Goal: Transaction & Acquisition: Purchase product/service

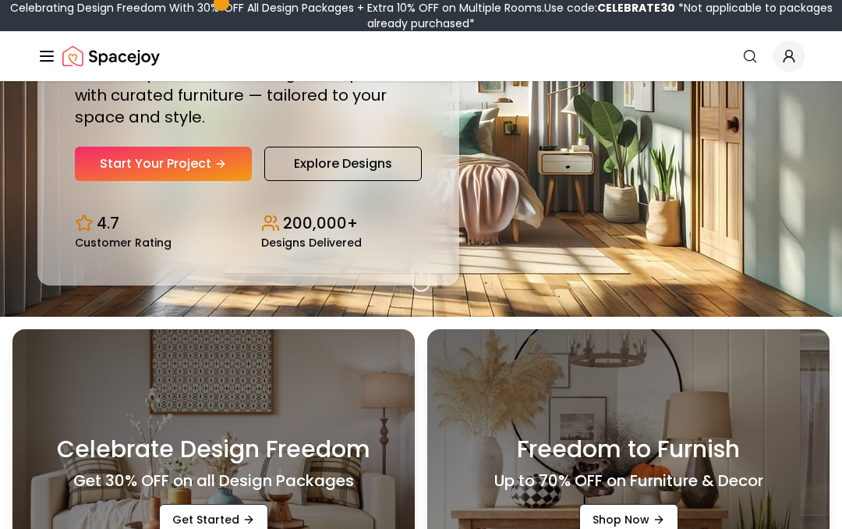
scroll to position [204, 0]
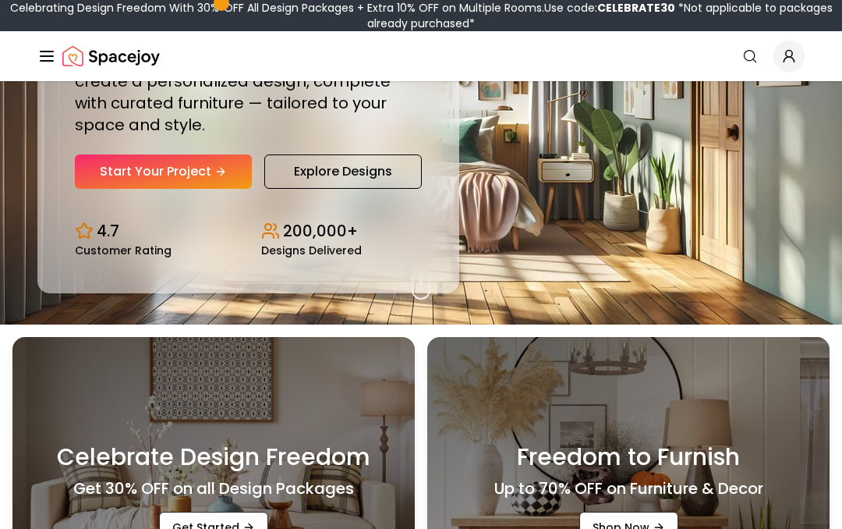
click at [142, 189] on link "Start Your Project" at bounding box center [163, 171] width 177 height 34
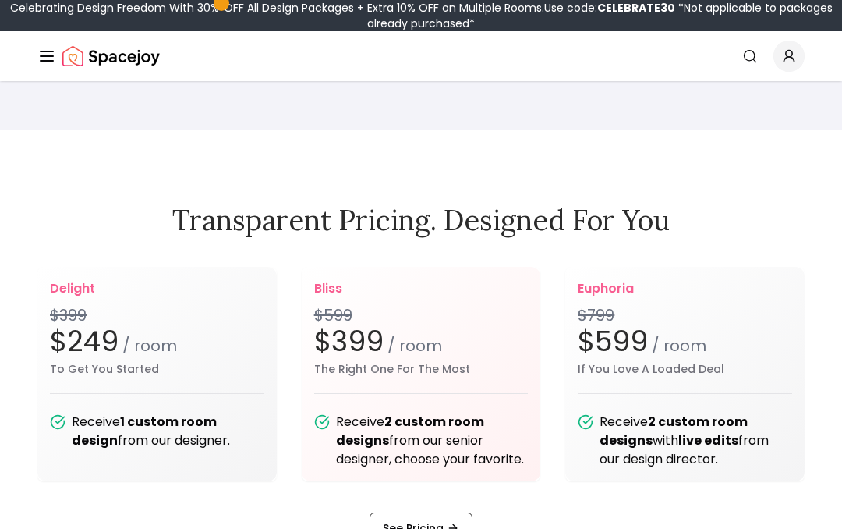
scroll to position [1389, 0]
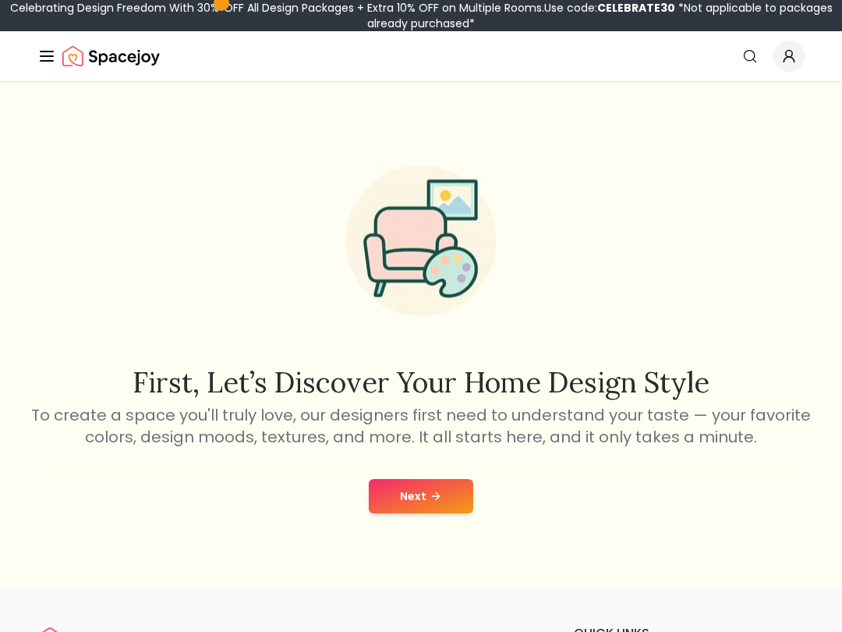
click at [423, 481] on button "Next" at bounding box center [421, 496] width 104 height 34
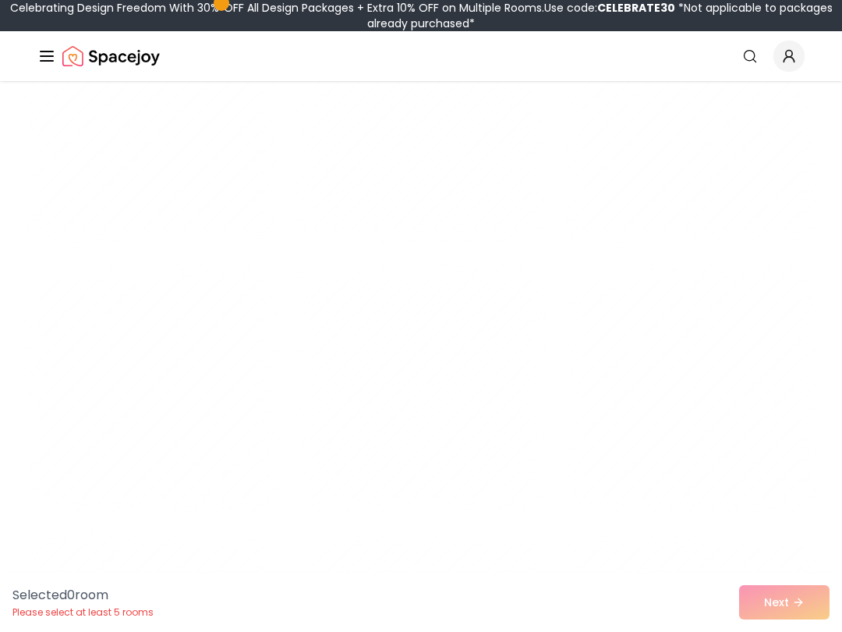
scroll to position [5603, 0]
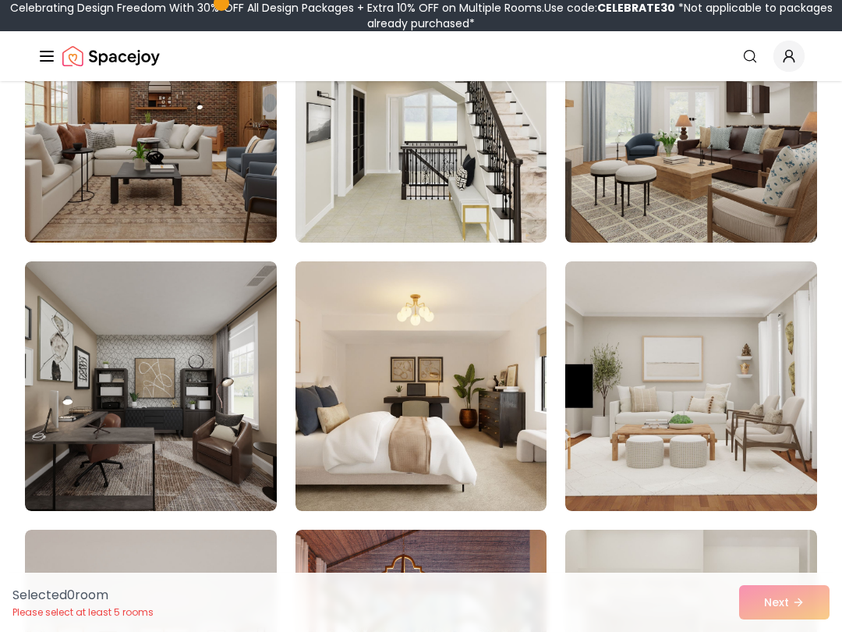
click at [451, 410] on img at bounding box center [422, 386] width 252 height 250
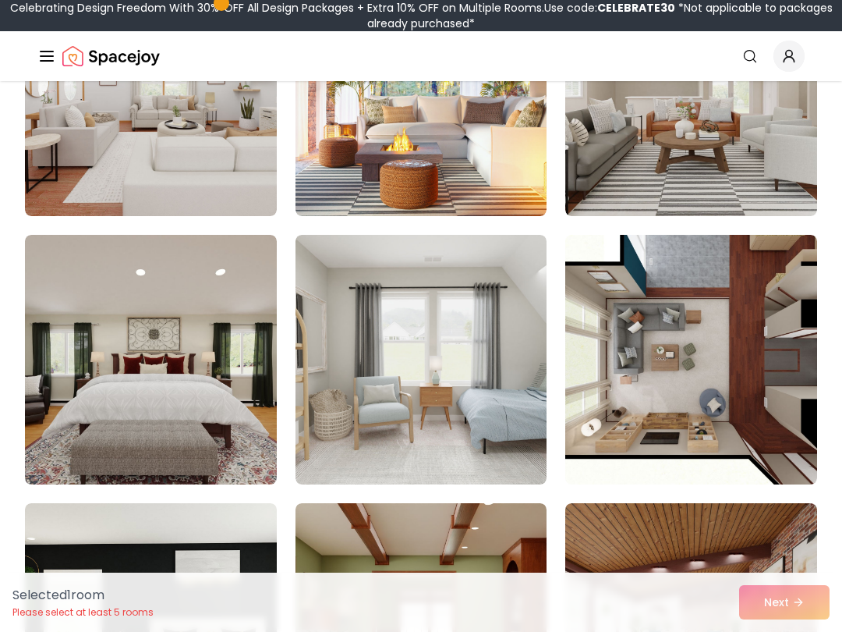
scroll to position [6167, 0]
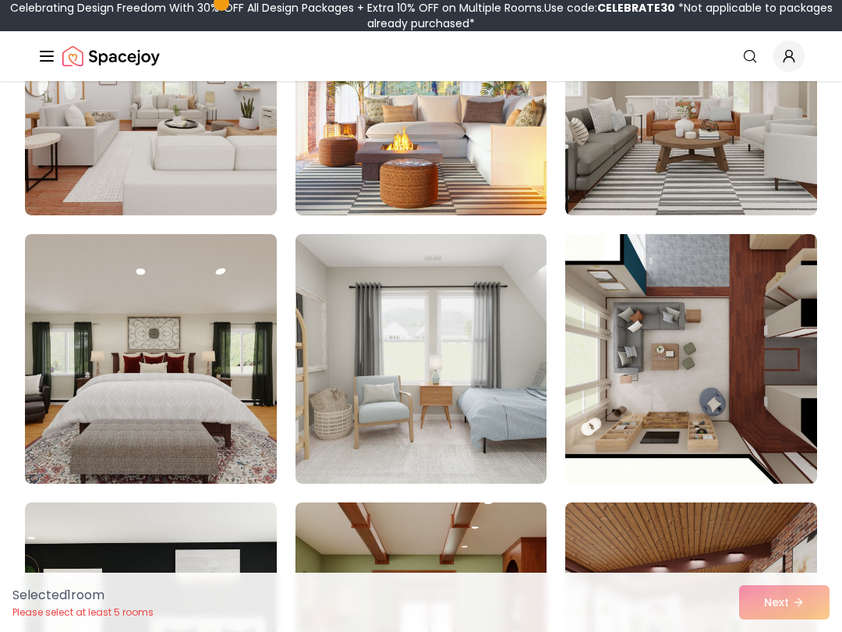
click at [135, 369] on img at bounding box center [151, 359] width 252 height 250
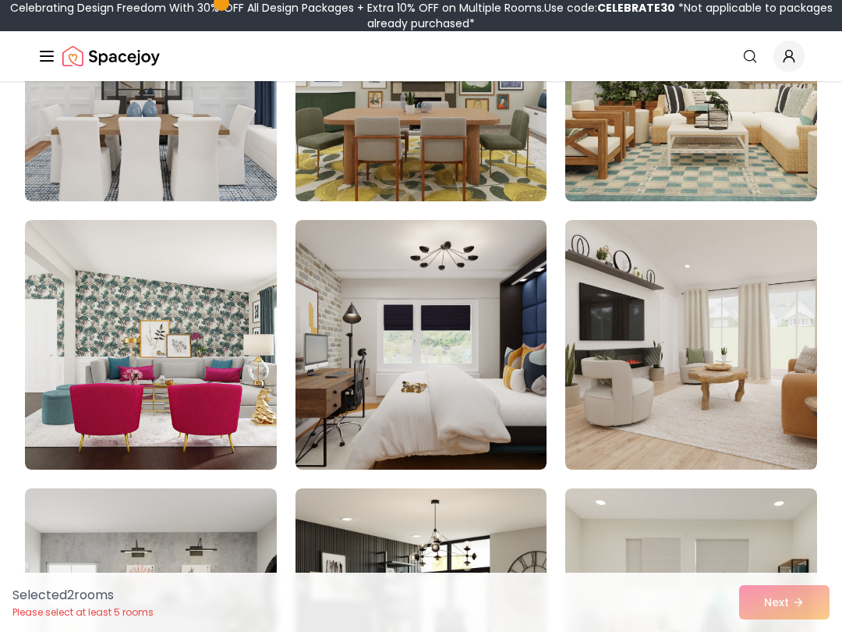
scroll to position [7525, 0]
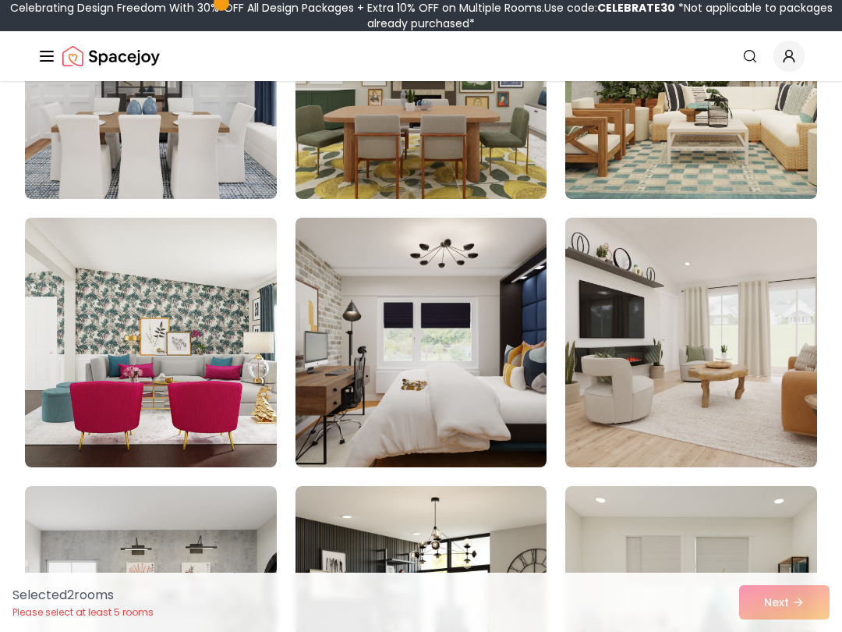
click at [448, 391] on img at bounding box center [422, 343] width 252 height 250
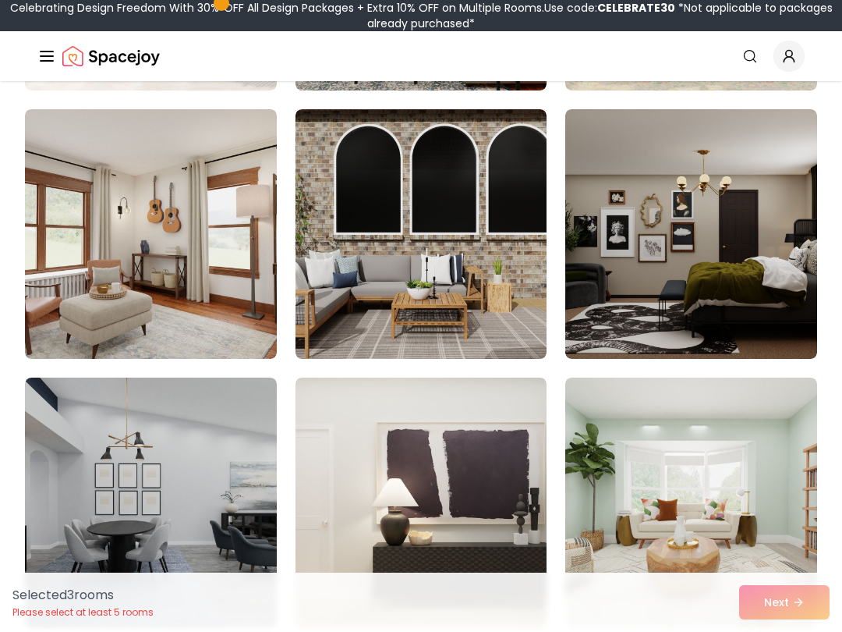
scroll to position [3608, 0]
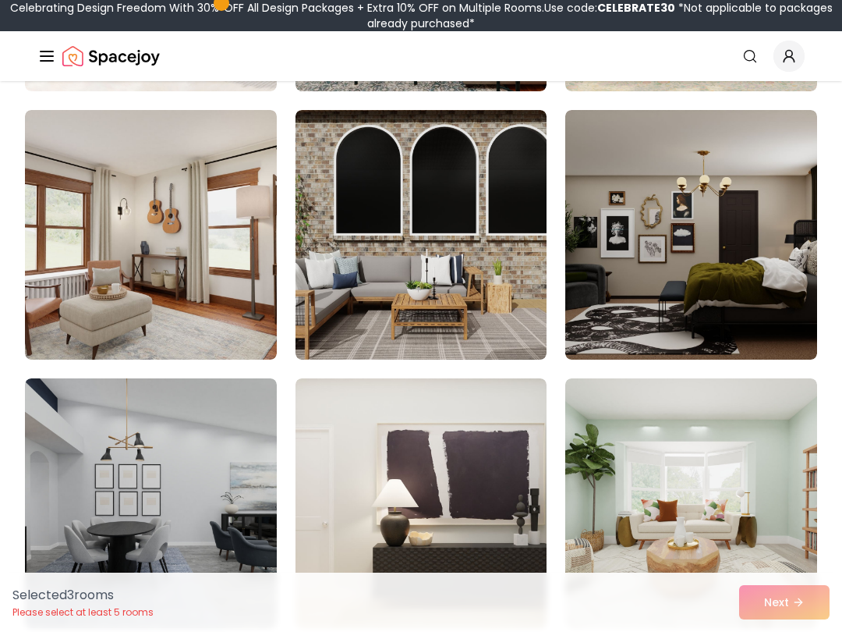
click at [759, 251] on img at bounding box center [691, 235] width 252 height 250
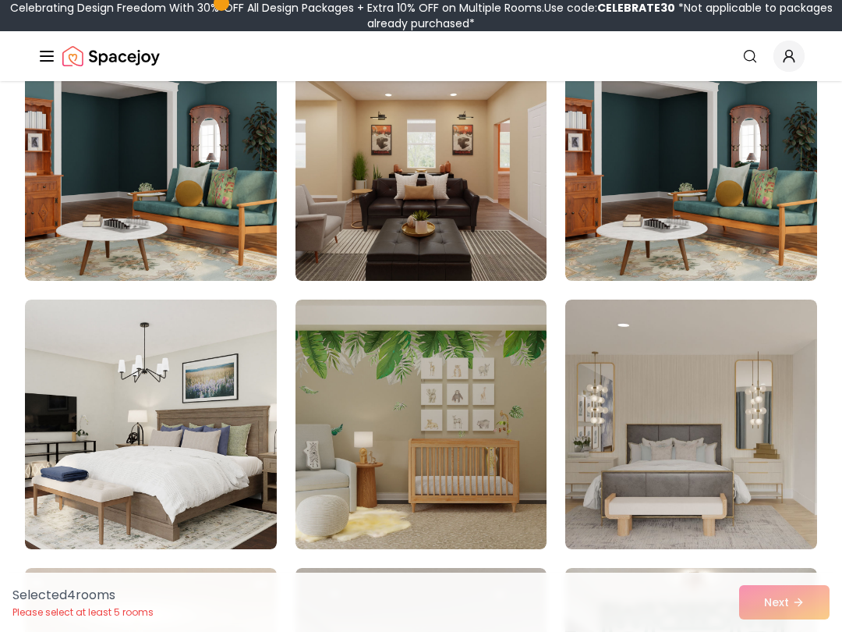
scroll to position [2616, 0]
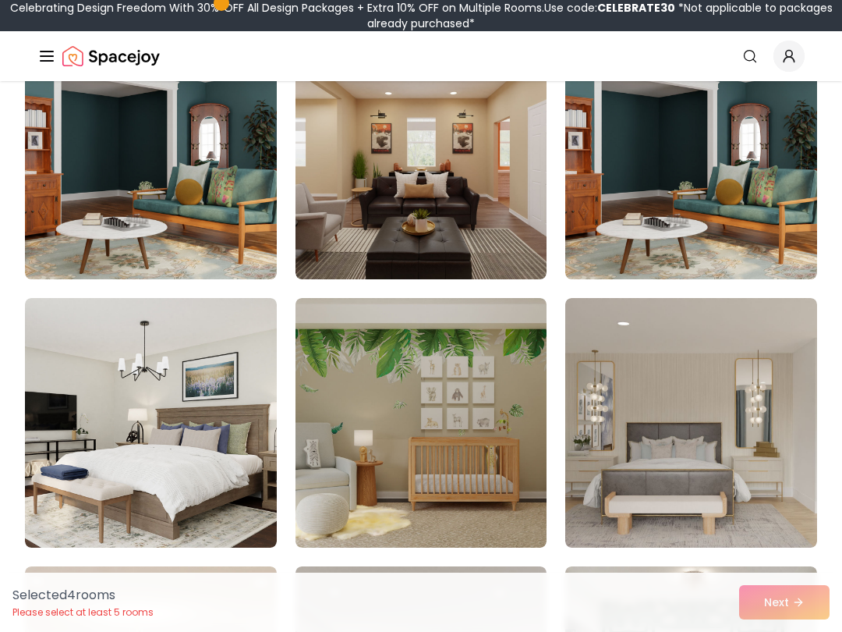
click at [697, 462] on img at bounding box center [691, 423] width 252 height 250
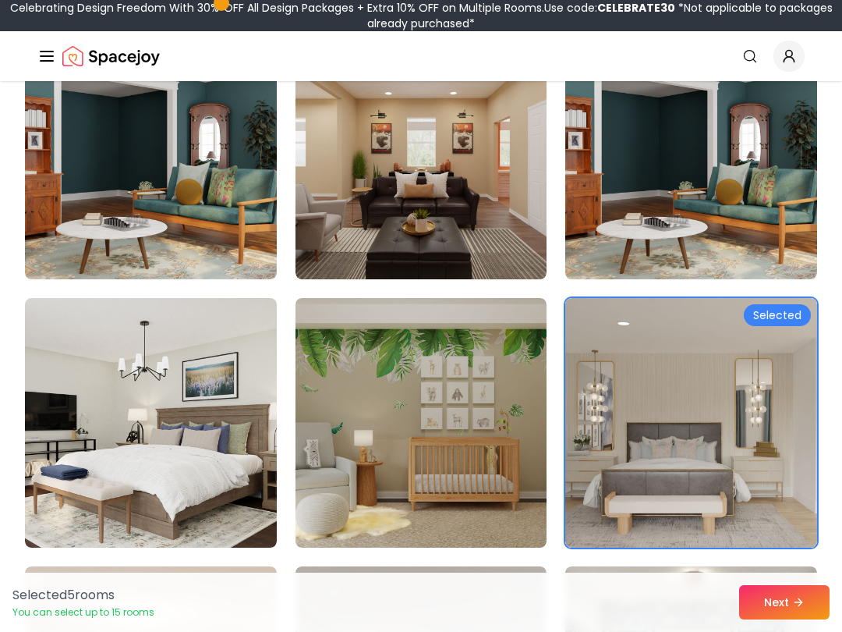
click at [94, 473] on img at bounding box center [151, 423] width 252 height 250
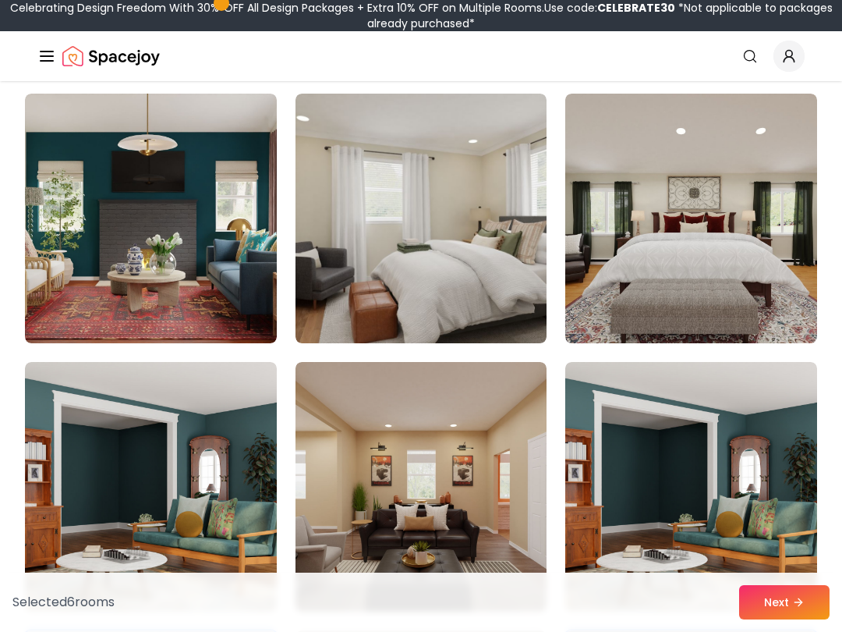
scroll to position [2283, 0]
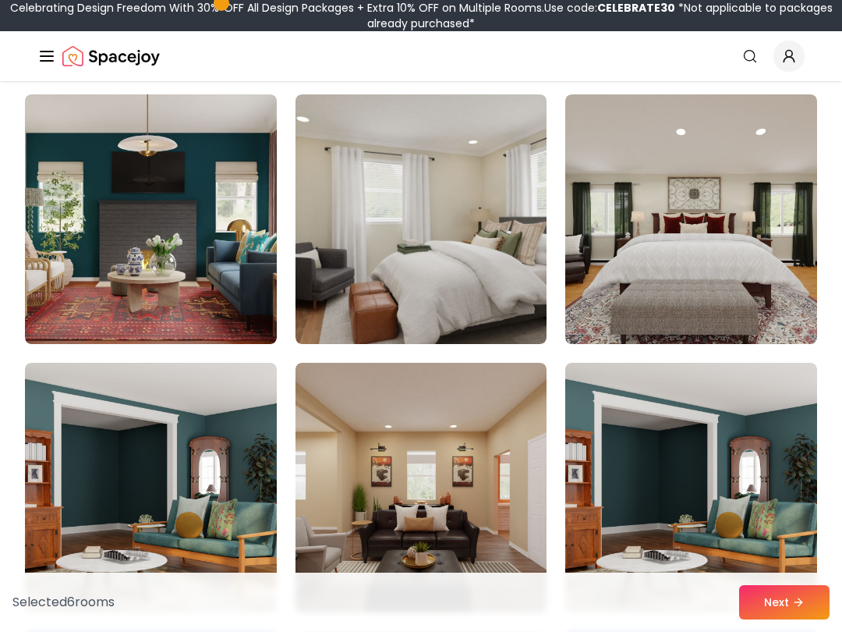
click at [700, 267] on img at bounding box center [691, 219] width 252 height 250
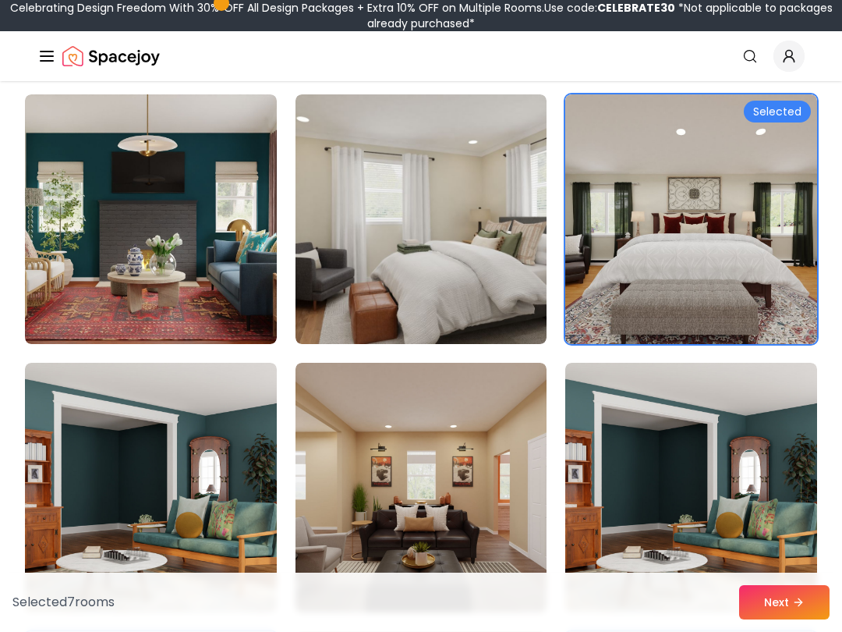
click at [438, 267] on img at bounding box center [422, 219] width 252 height 250
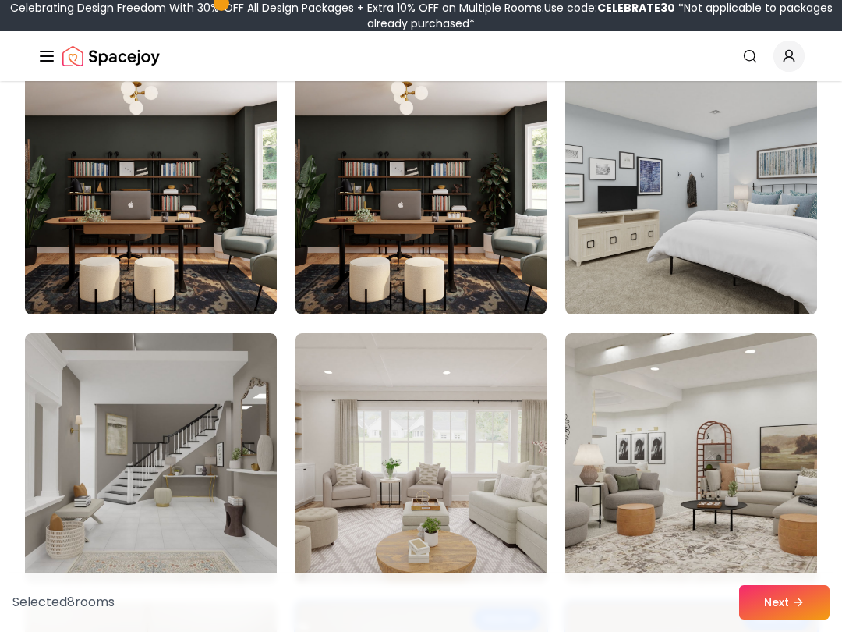
scroll to position [1771, 0]
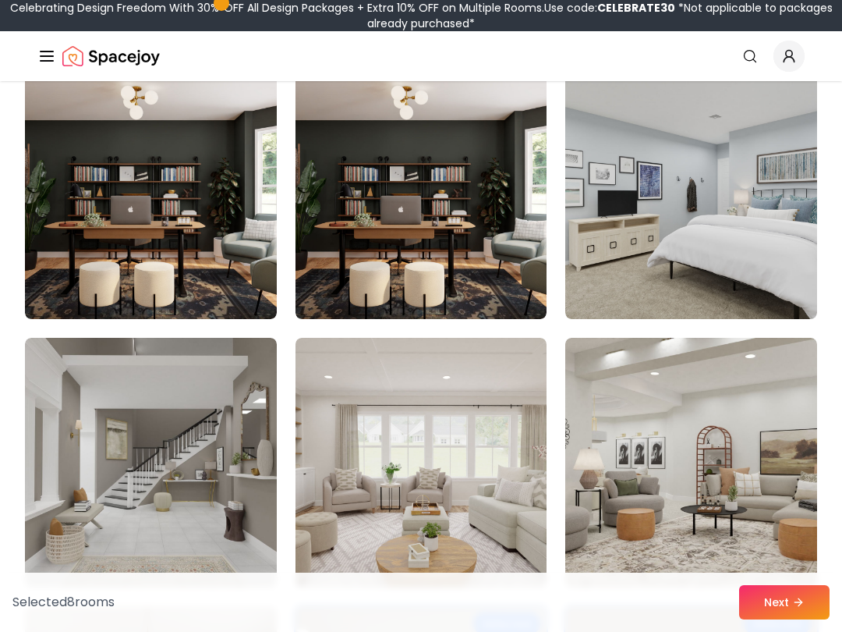
click at [700, 189] on img at bounding box center [691, 194] width 252 height 250
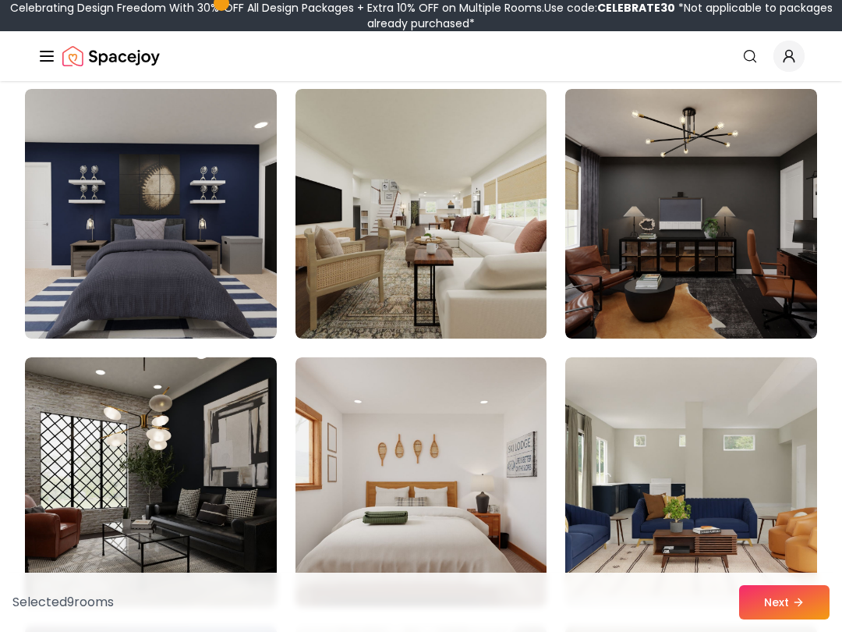
scroll to position [677, 0]
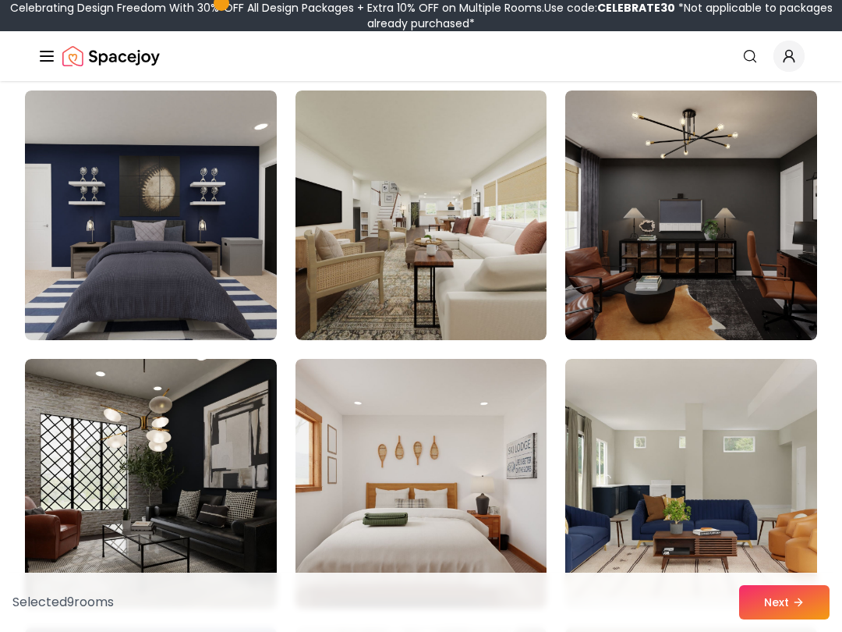
click at [136, 267] on img at bounding box center [151, 215] width 252 height 250
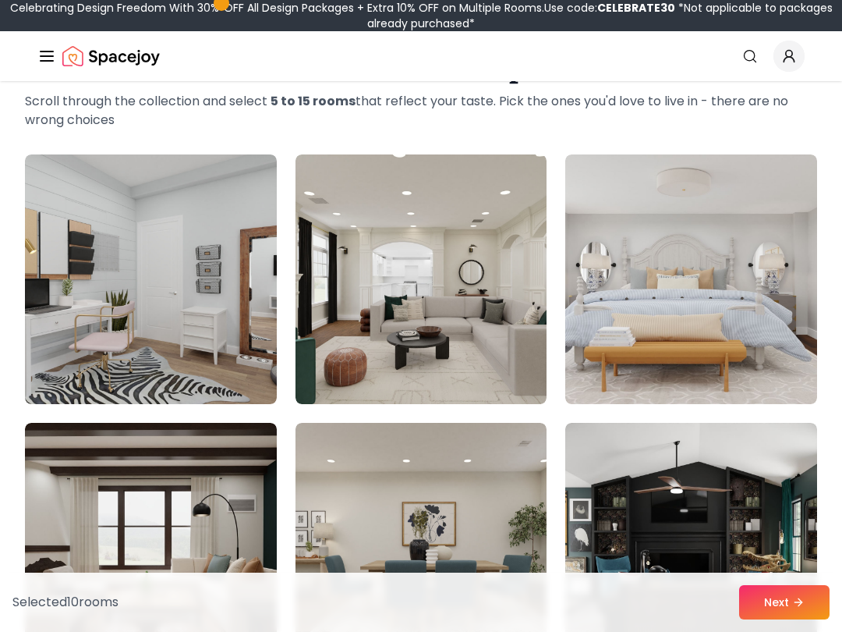
scroll to position [75, 0]
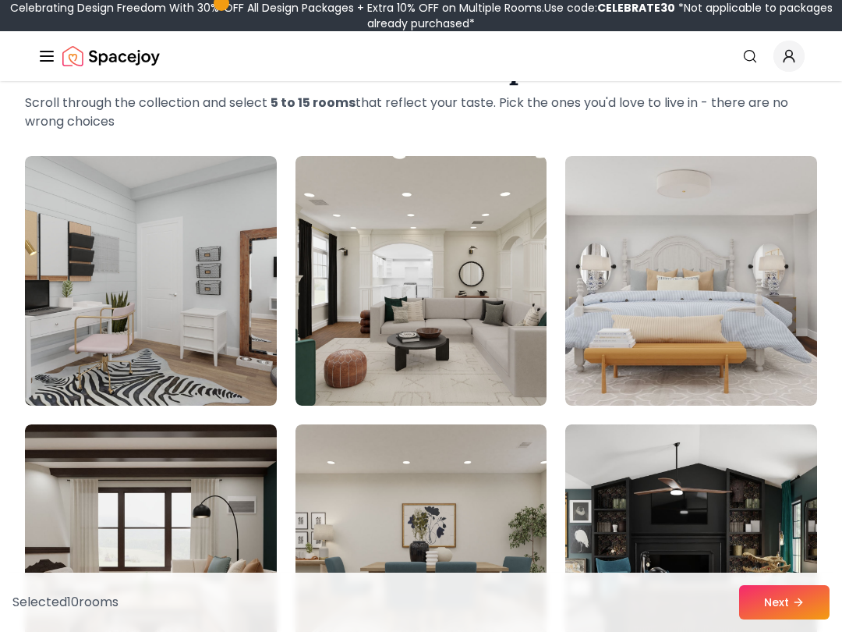
click at [707, 303] on img at bounding box center [691, 281] width 252 height 250
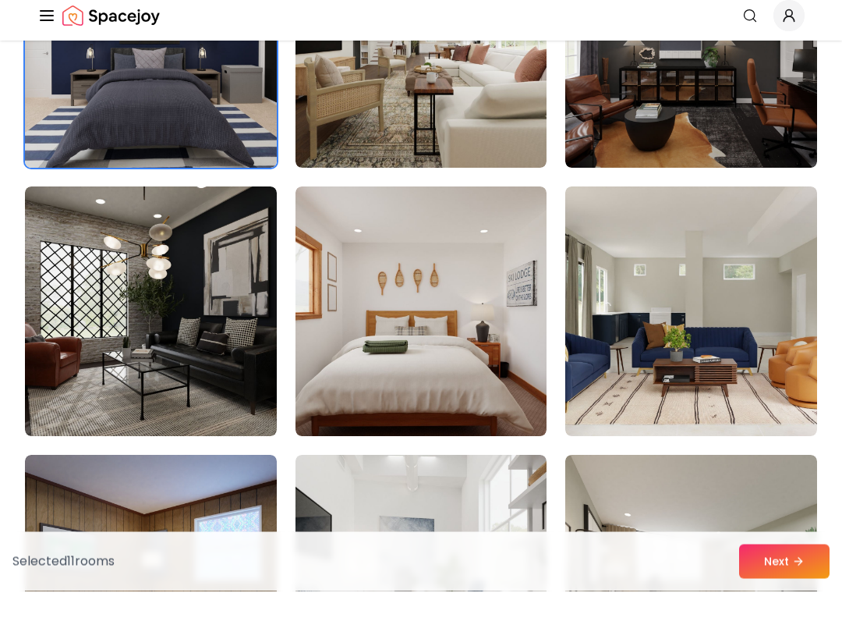
scroll to position [809, 0]
click at [785, 585] on button "Next" at bounding box center [784, 602] width 90 height 34
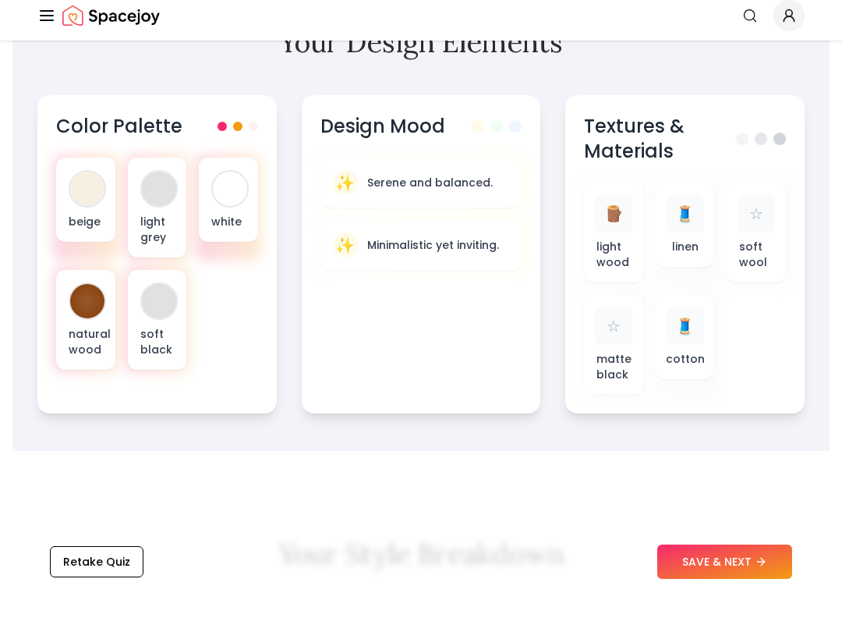
scroll to position [612, 0]
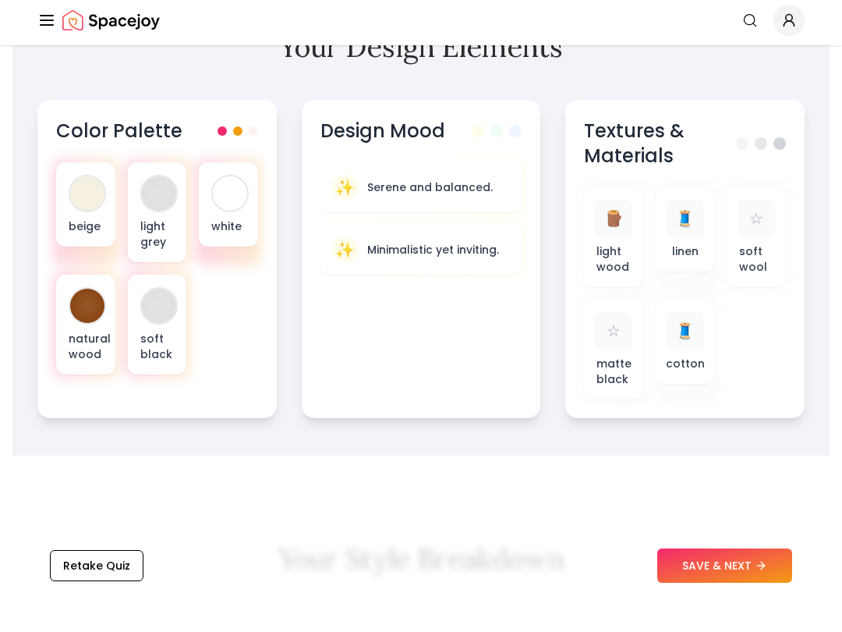
click at [437, 278] on p "Minimalistic yet inviting." at bounding box center [433, 286] width 132 height 16
click at [95, 213] on div at bounding box center [87, 230] width 34 height 34
click at [468, 278] on p "Minimalistic yet inviting." at bounding box center [433, 286] width 132 height 16
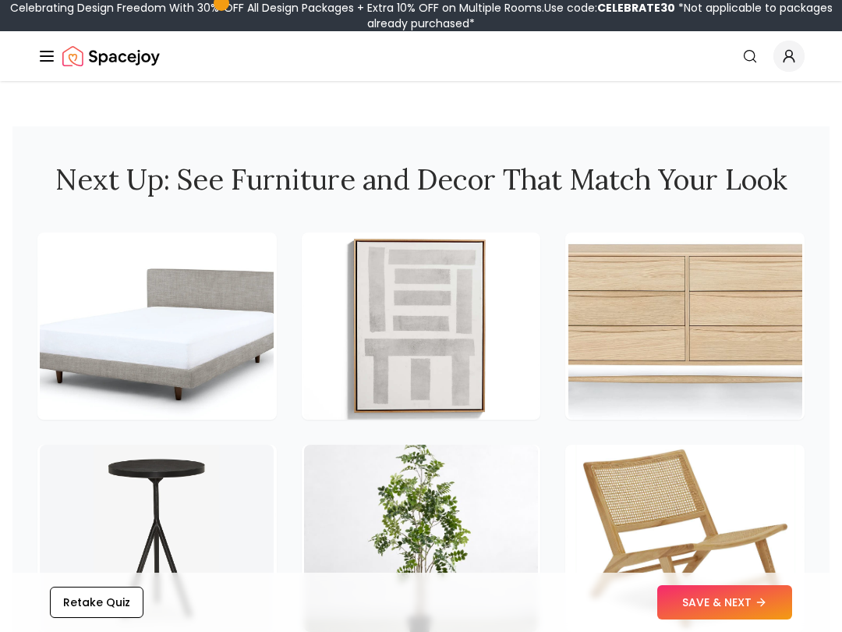
scroll to position [2222, 0]
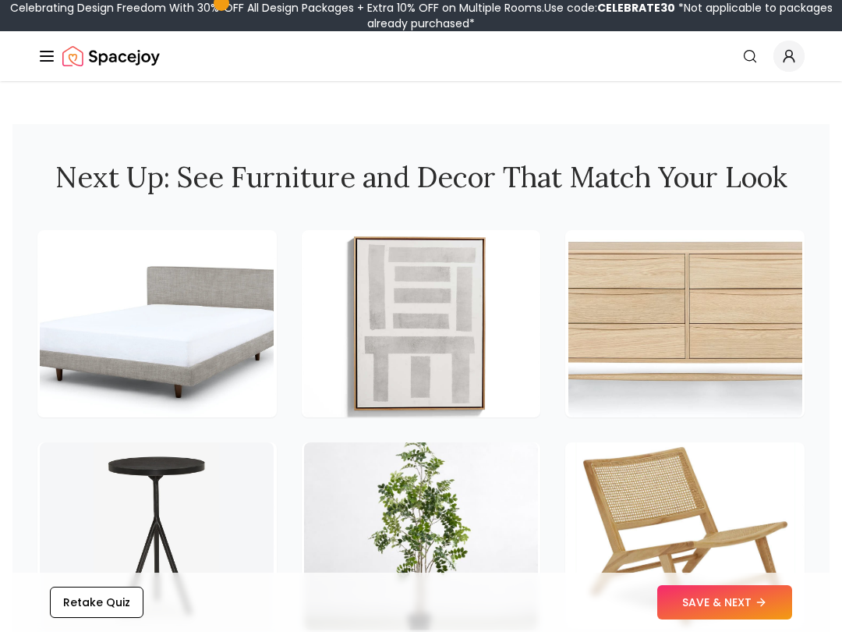
click at [726, 555] on img at bounding box center [686, 535] width 234 height 187
click at [728, 560] on img at bounding box center [686, 535] width 234 height 187
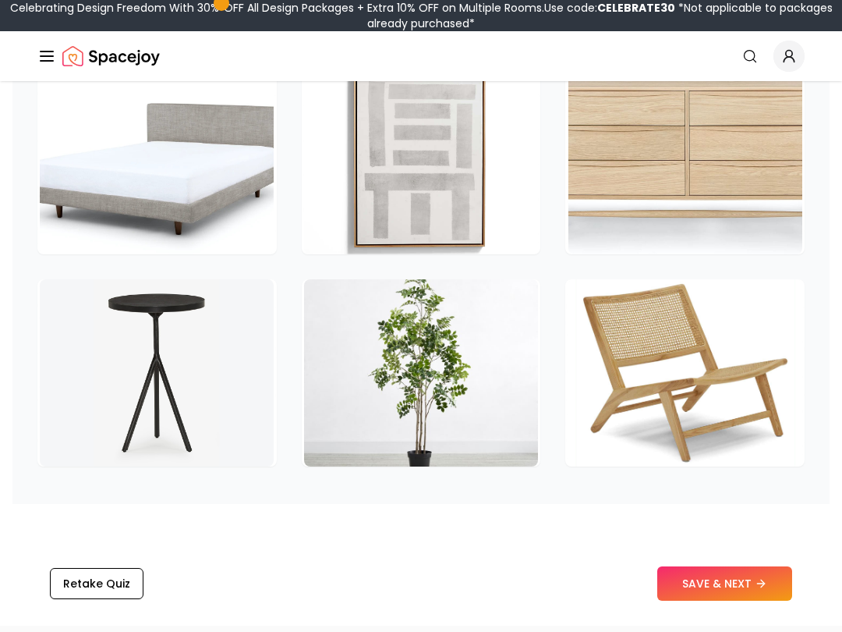
scroll to position [2390, 0]
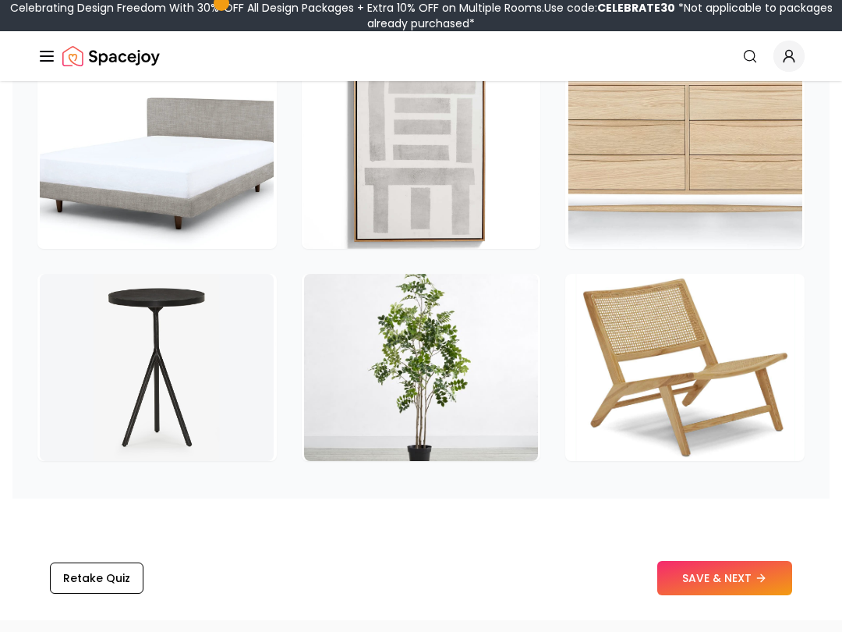
click at [709, 561] on button "SAVE & NEXT" at bounding box center [724, 578] width 135 height 34
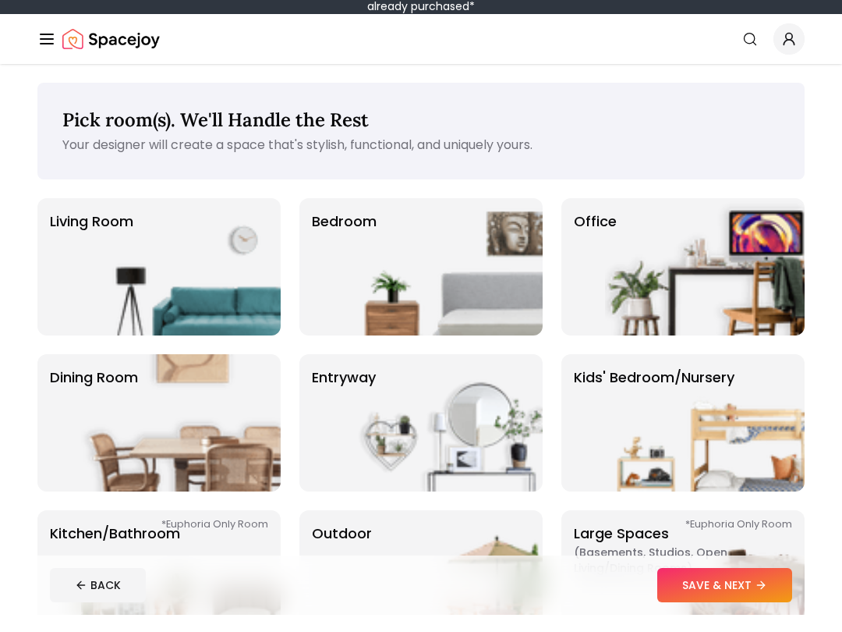
click at [682, 427] on img at bounding box center [705, 439] width 200 height 137
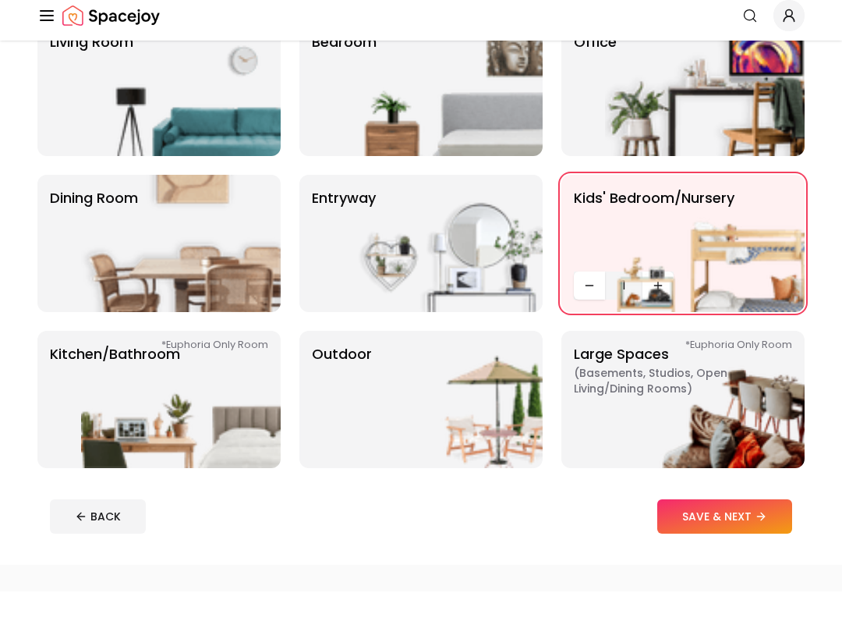
scroll to position [157, 0]
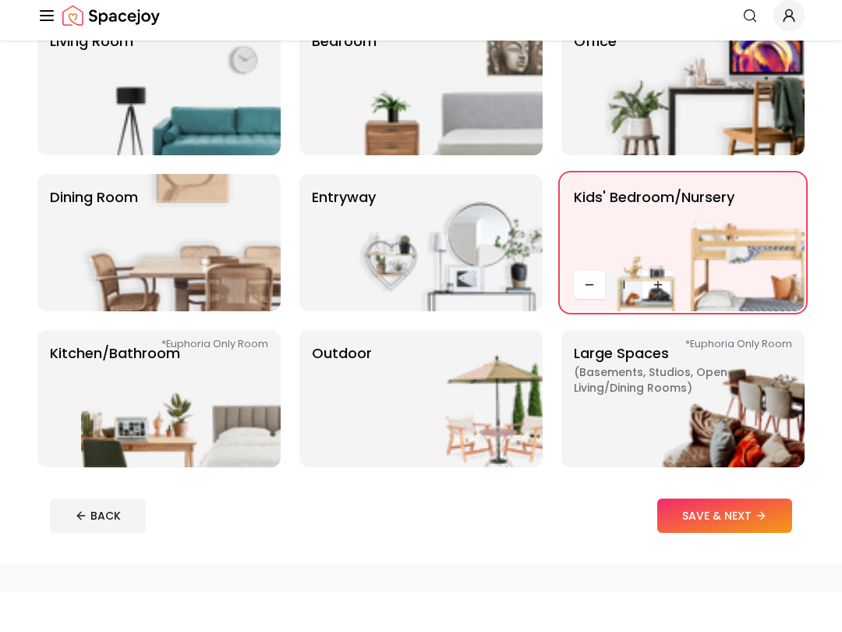
click at [740, 539] on button "SAVE & NEXT" at bounding box center [724, 556] width 135 height 34
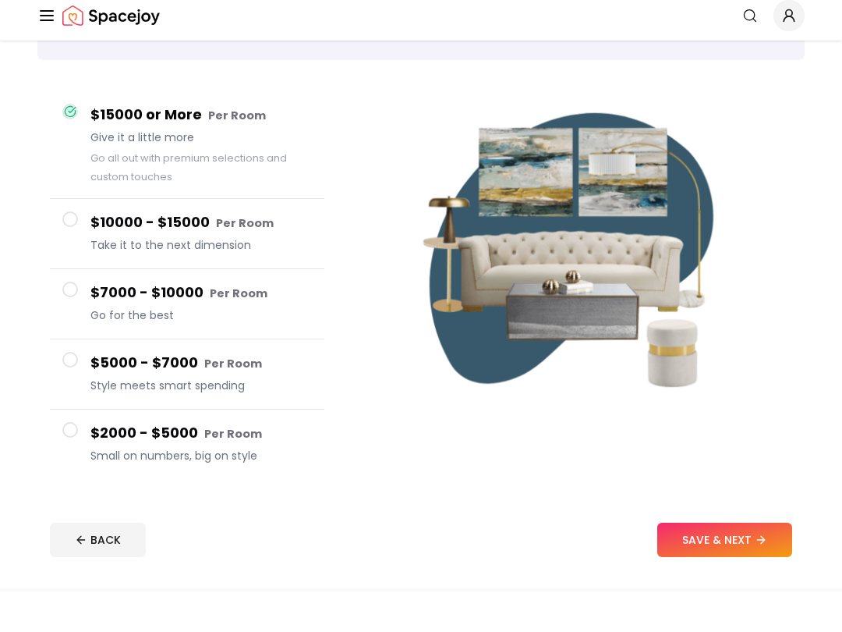
scroll to position [96, 0]
click at [75, 322] on span at bounding box center [70, 330] width 16 height 16
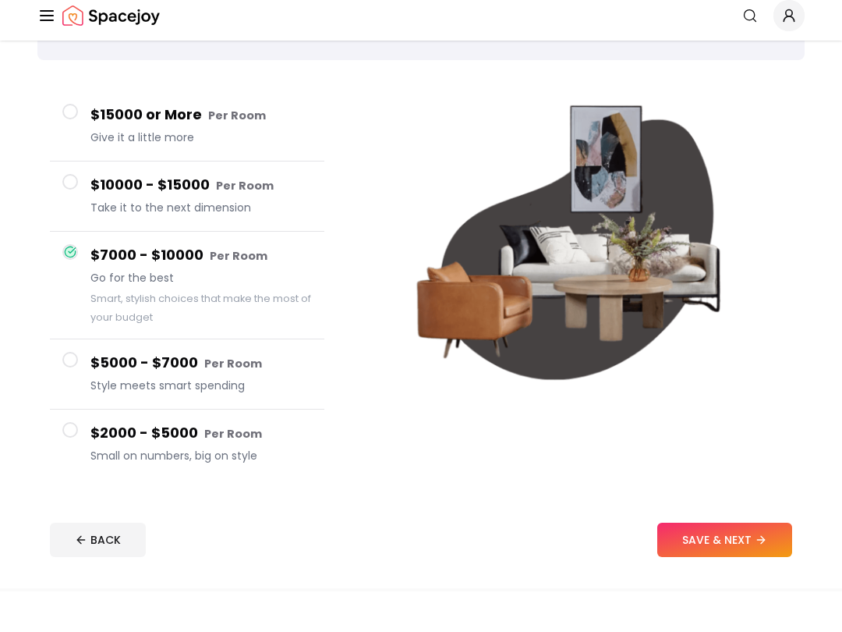
click at [82, 202] on button "$10000 - $15000 Per Room Take it to the next dimension" at bounding box center [187, 237] width 275 height 70
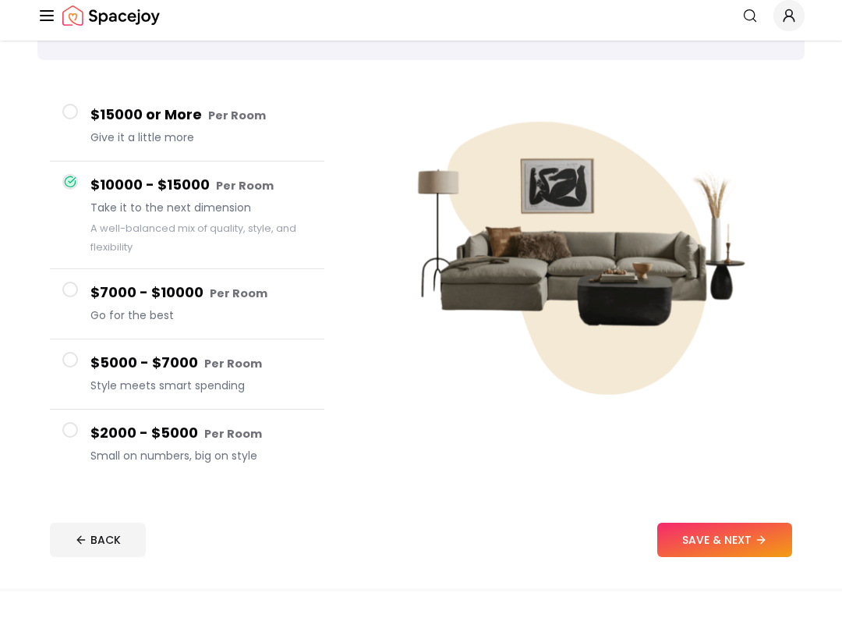
click at [79, 132] on button "$15000 or More Per Room Give it a little more" at bounding box center [187, 167] width 275 height 70
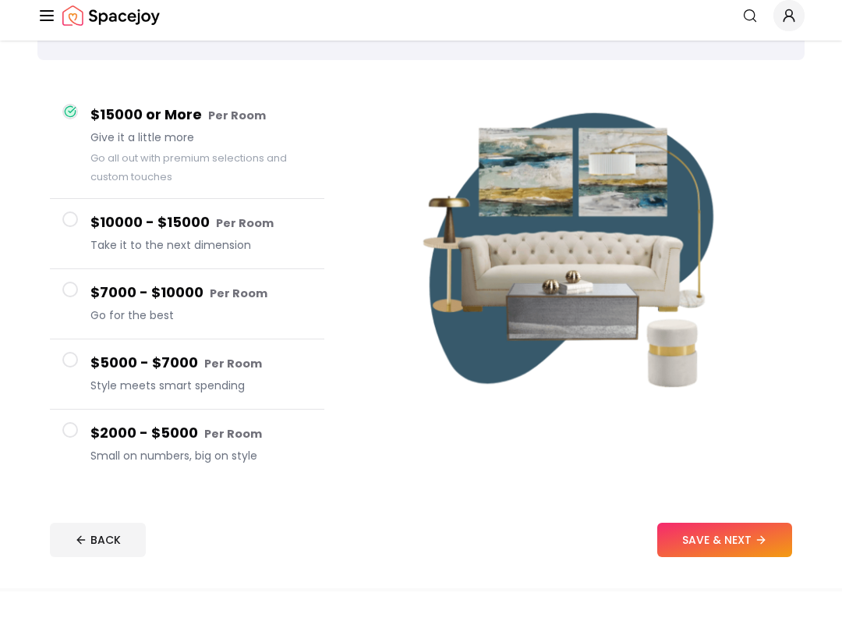
click at [73, 252] on span at bounding box center [70, 260] width 16 height 16
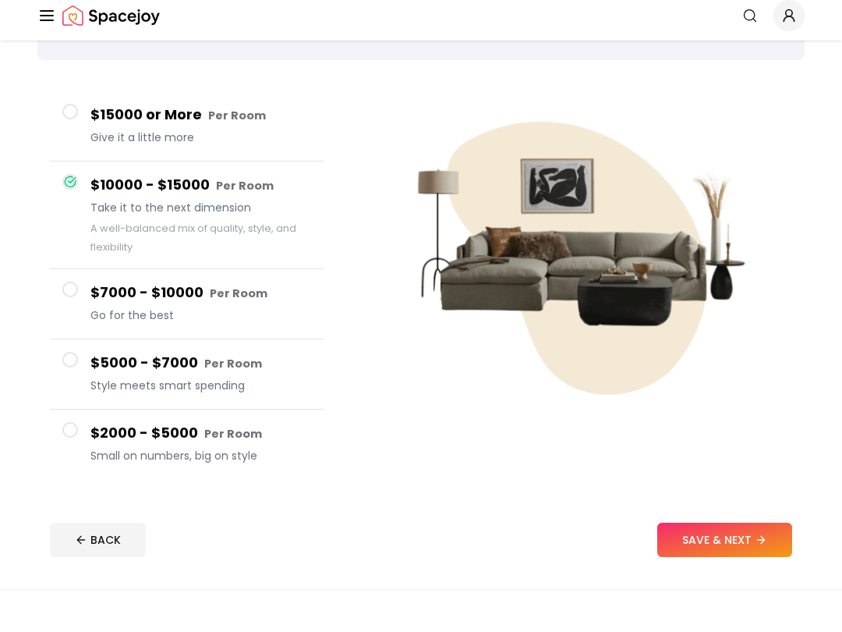
click at [76, 322] on span at bounding box center [70, 330] width 16 height 16
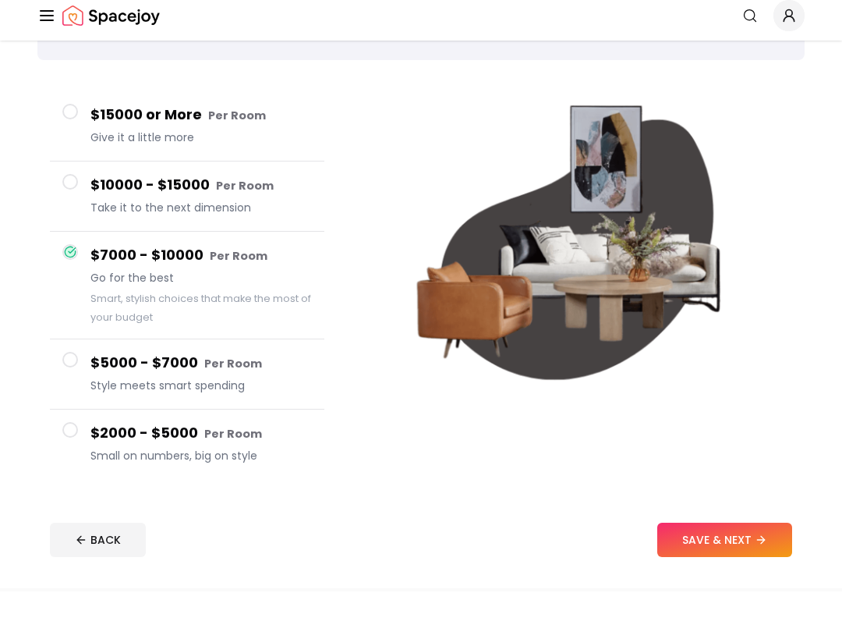
click at [80, 380] on button "$5000 - $7000 Per Room Style meets smart spending" at bounding box center [187, 415] width 275 height 70
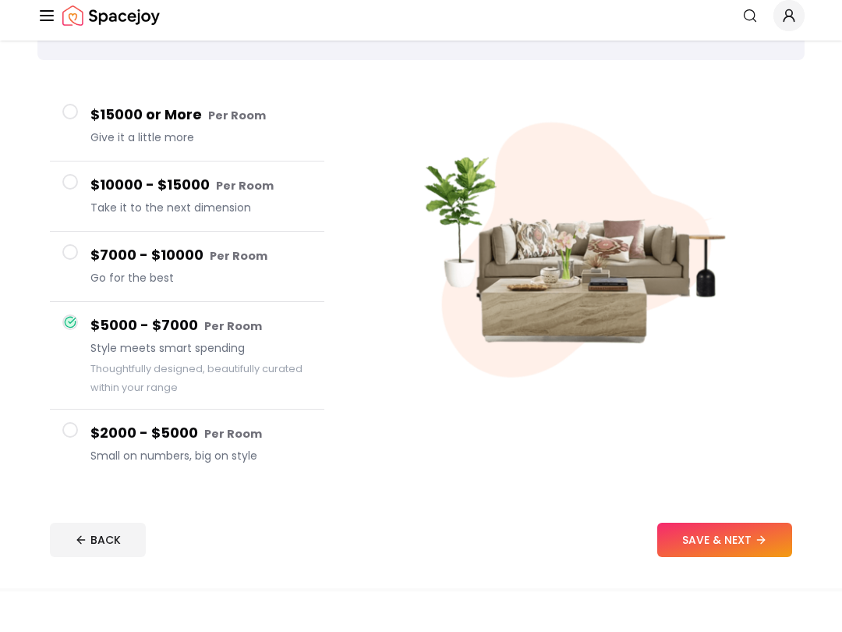
click at [69, 450] on button "$2000 - $5000 Per Room Small on numbers, big on style" at bounding box center [187, 484] width 275 height 69
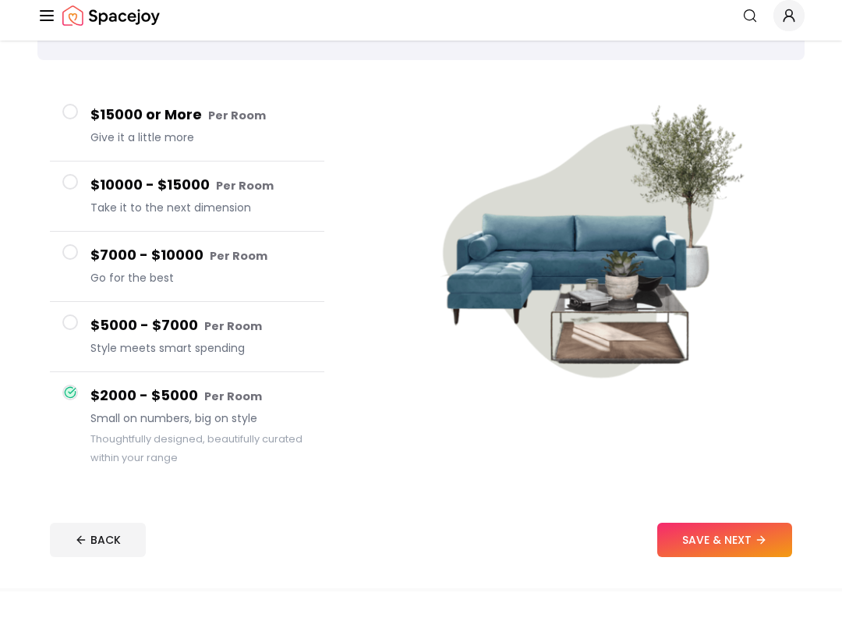
click at [86, 272] on button "$7000 - $10000 Per Room Go for the best" at bounding box center [187, 307] width 275 height 70
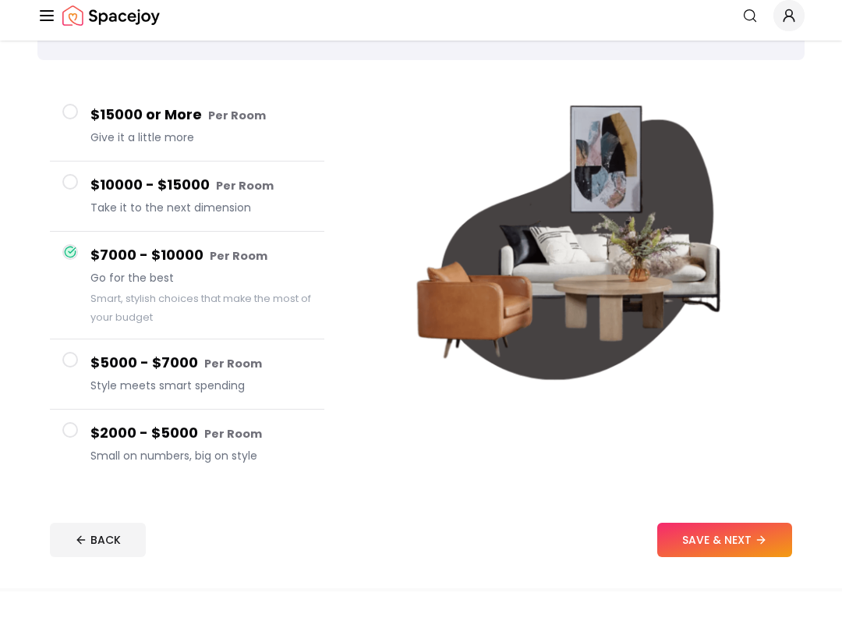
click at [78, 202] on button "$10000 - $15000 Per Room Take it to the next dimension" at bounding box center [187, 237] width 275 height 70
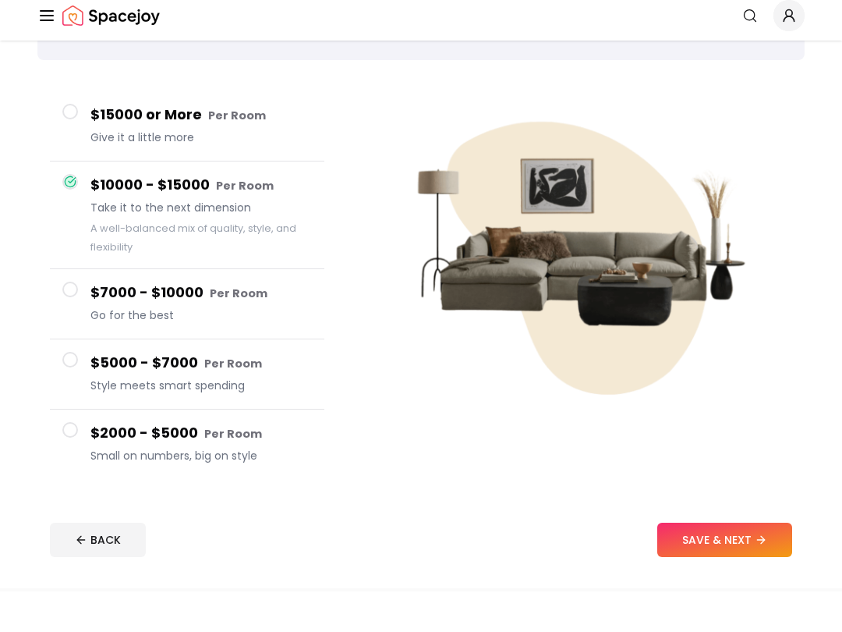
click at [80, 132] on button "$15000 or More Per Room Give it a little more" at bounding box center [187, 167] width 275 height 70
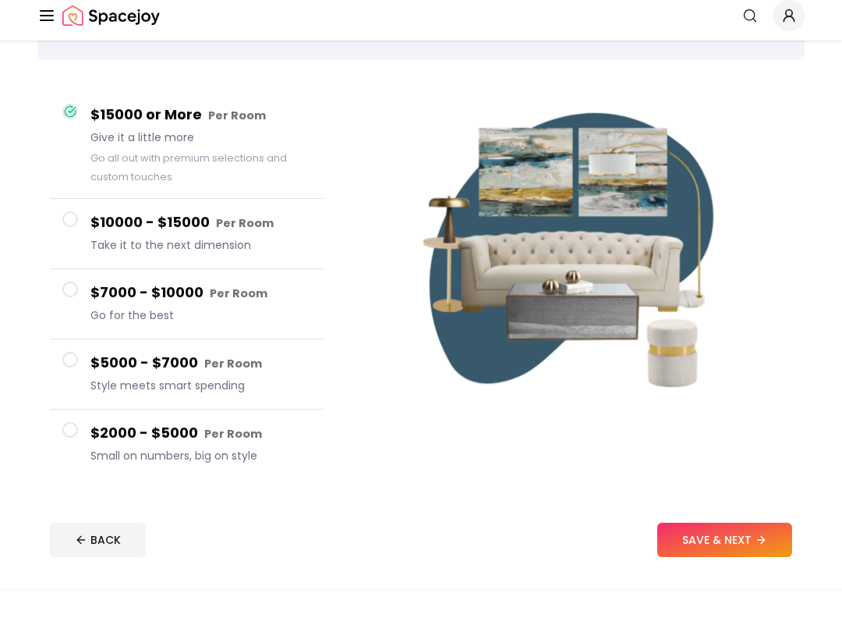
click at [80, 239] on button "$10000 - $15000 Per Room Take it to the next dimension" at bounding box center [187, 274] width 275 height 70
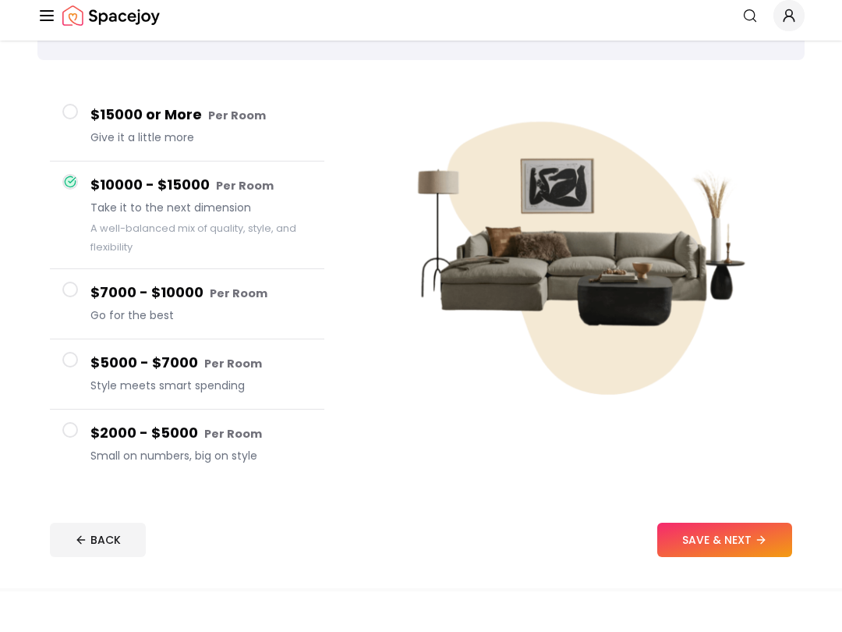
click at [753, 563] on button "SAVE & NEXT" at bounding box center [724, 580] width 135 height 34
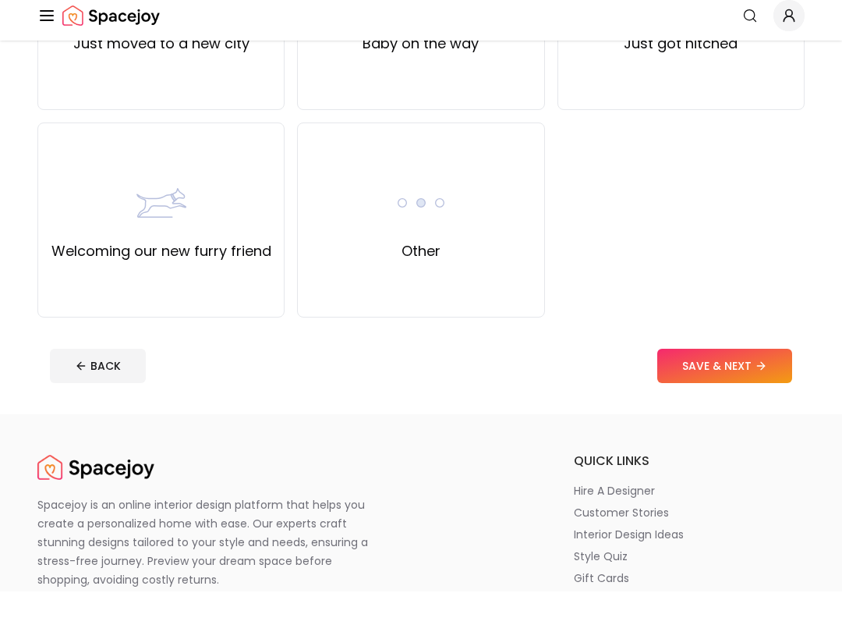
scroll to position [676, 0]
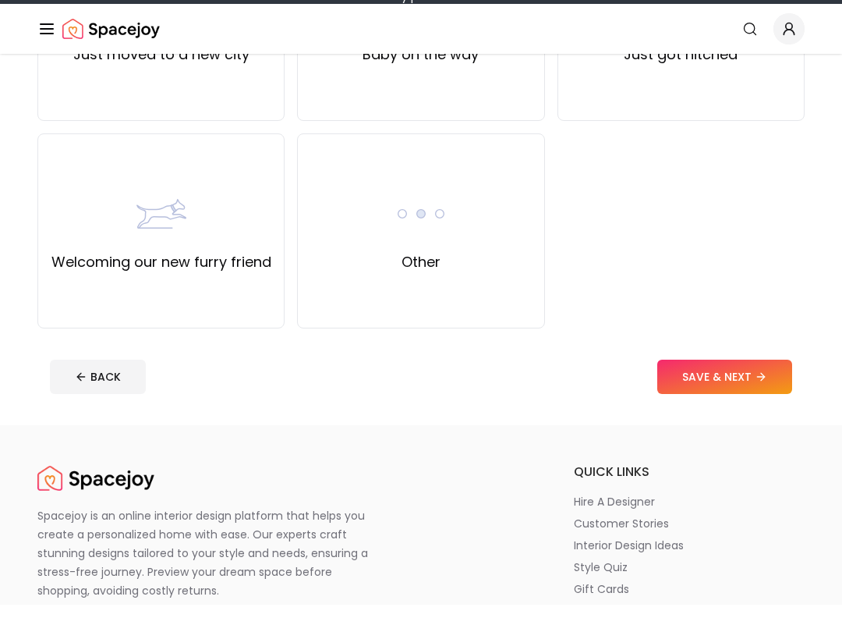
click at [430, 279] on label "Other" at bounding box center [421, 290] width 39 height 22
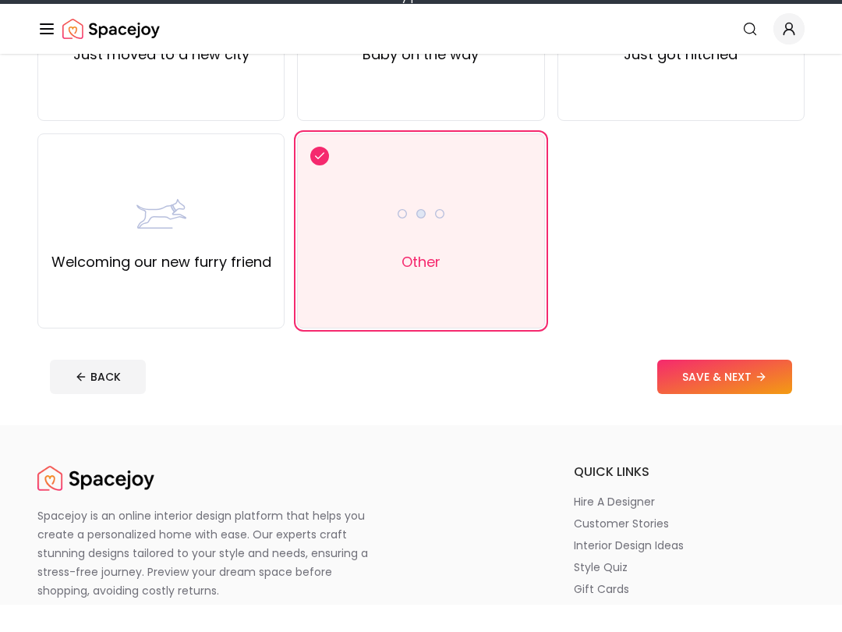
click at [742, 388] on button "SAVE & NEXT" at bounding box center [724, 405] width 135 height 34
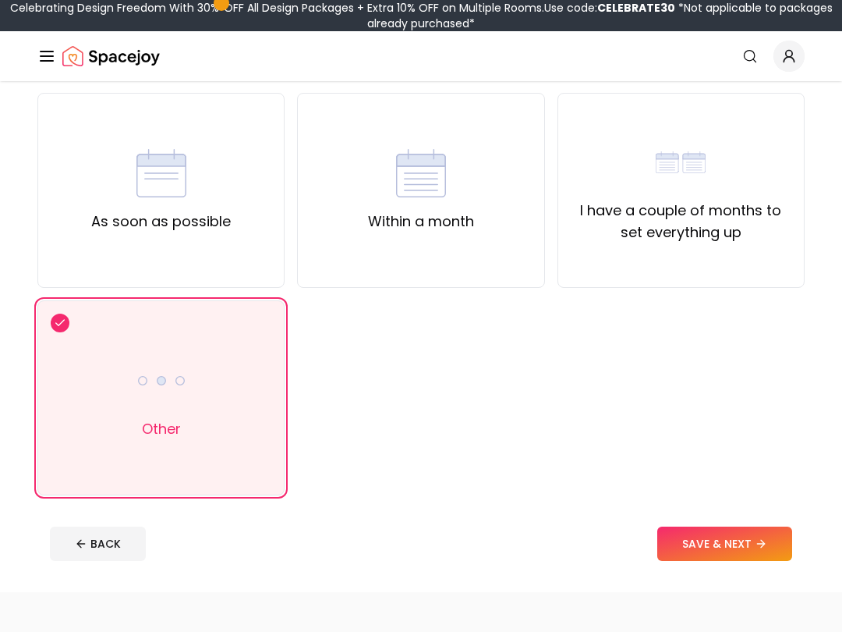
scroll to position [119, 0]
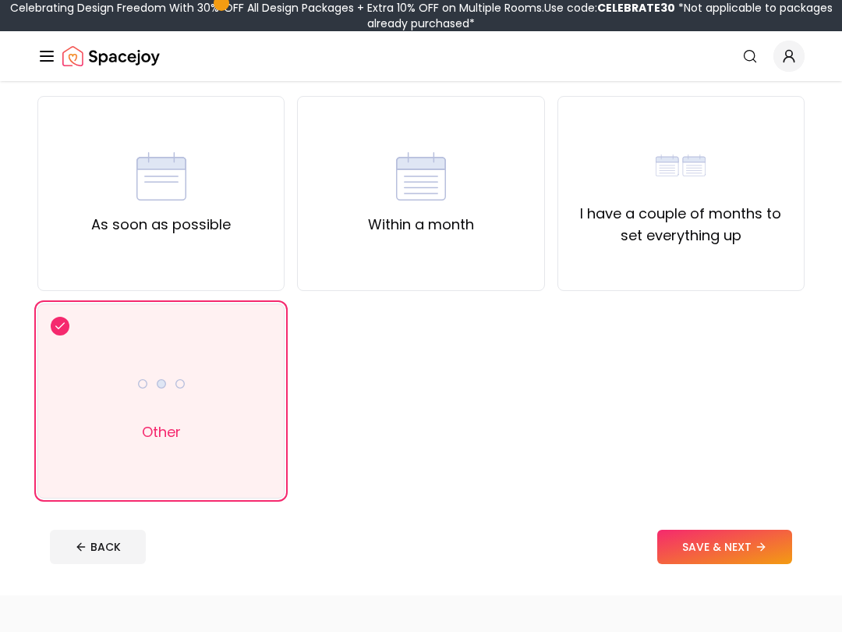
click at [150, 180] on img at bounding box center [161, 176] width 50 height 50
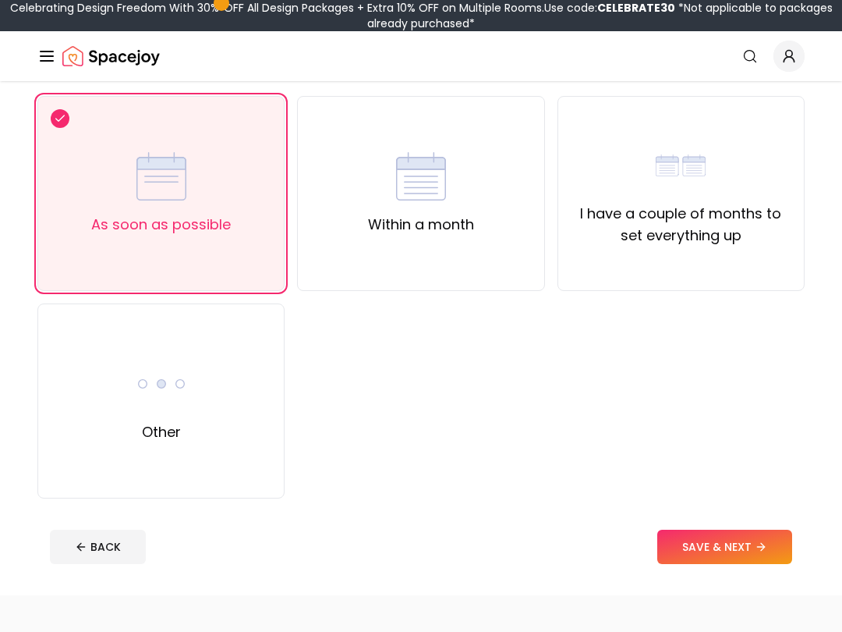
click at [150, 420] on div "Other" at bounding box center [161, 401] width 50 height 84
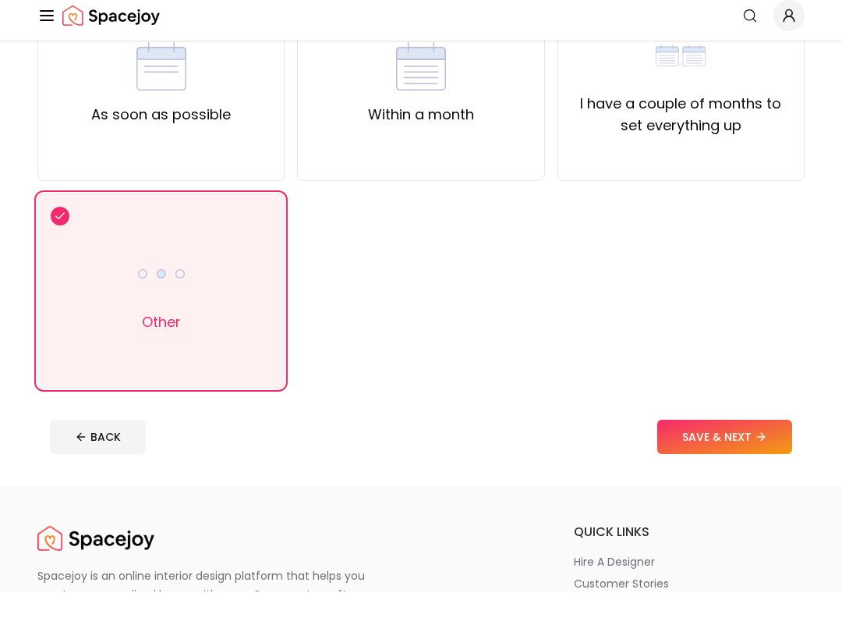
click at [737, 461] on button "SAVE & NEXT" at bounding box center [724, 478] width 135 height 34
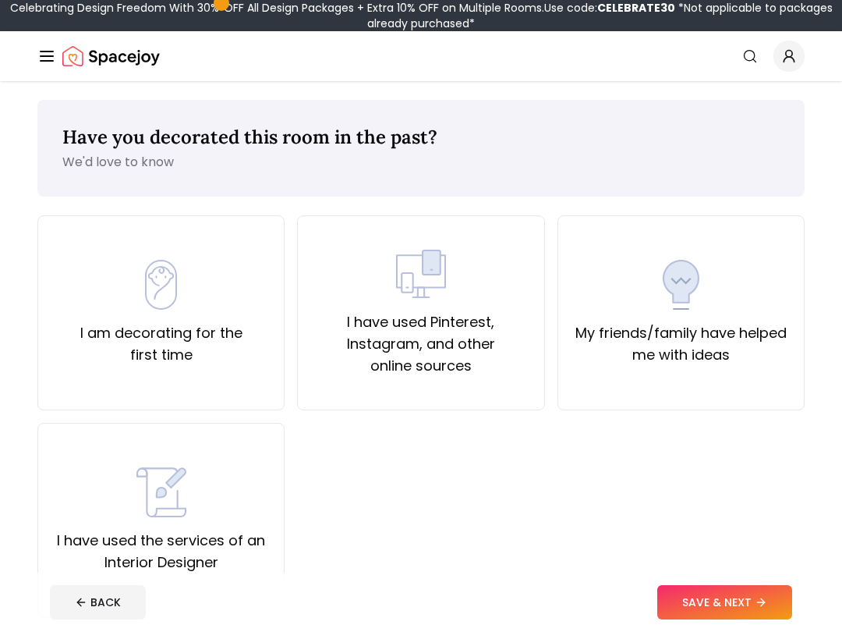
click at [682, 348] on label "My friends/family have helped me with ideas" at bounding box center [681, 344] width 221 height 44
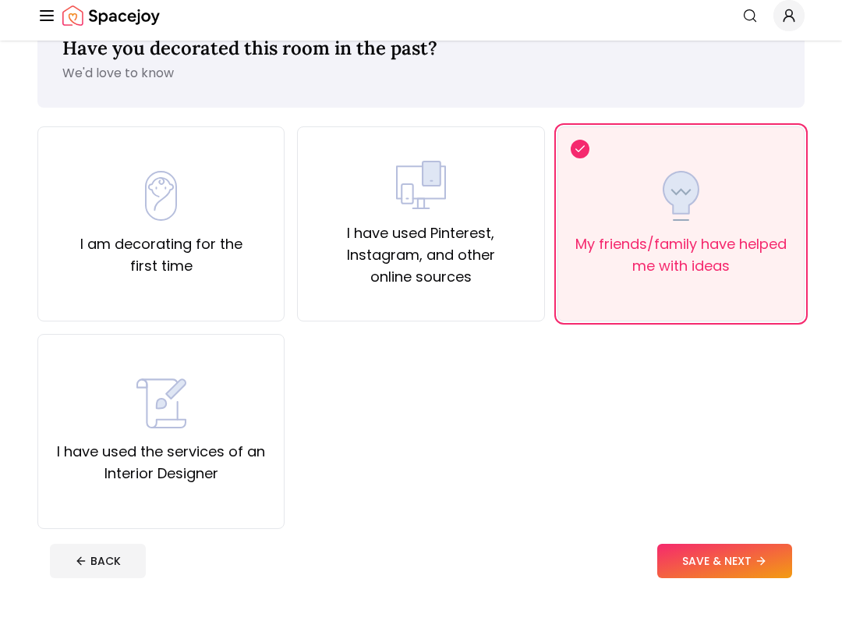
scroll to position [48, 0]
click at [734, 585] on button "SAVE & NEXT" at bounding box center [724, 602] width 135 height 34
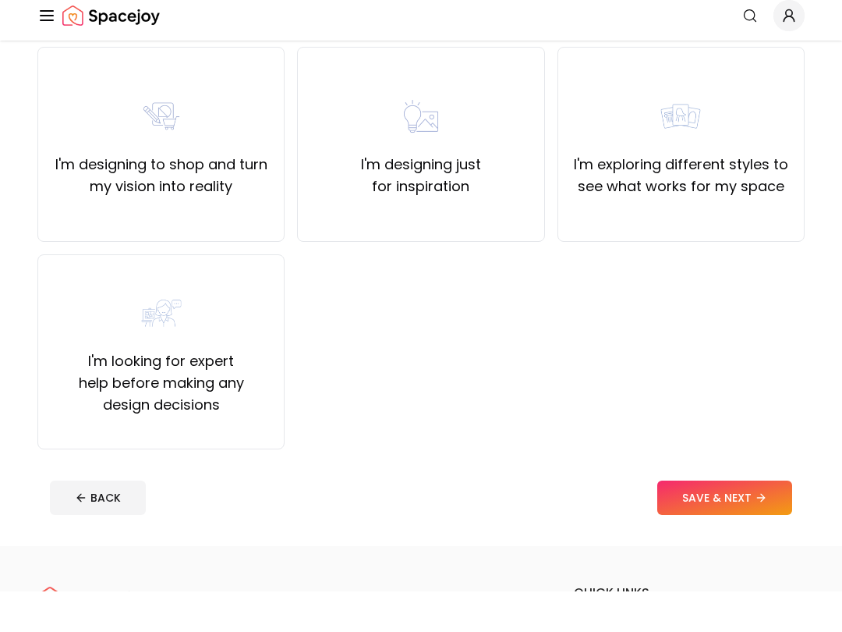
scroll to position [128, 0]
click at [698, 194] on label "I'm exploring different styles to see what works for my space" at bounding box center [681, 216] width 221 height 44
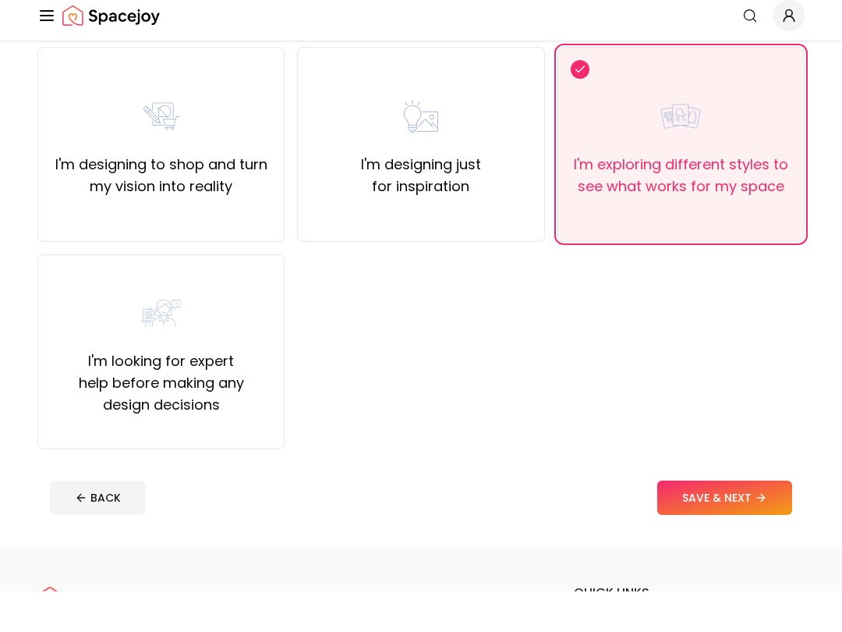
click at [748, 521] on button "SAVE & NEXT" at bounding box center [724, 538] width 135 height 34
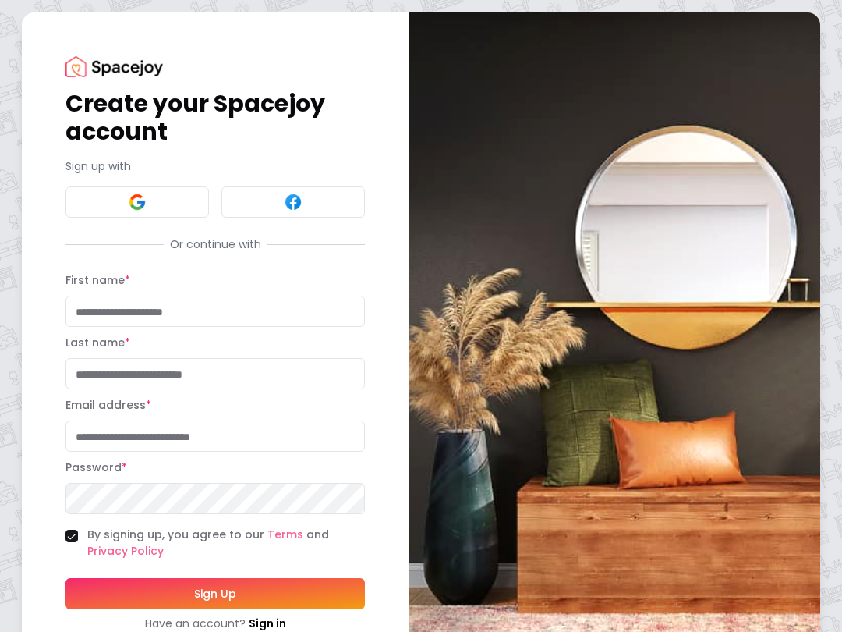
click at [97, 317] on input "First name *" at bounding box center [215, 311] width 299 height 31
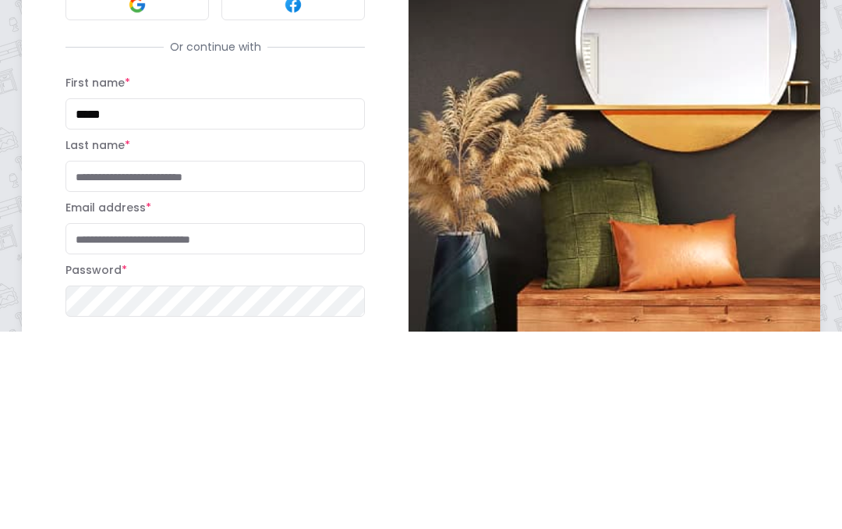
type input "*****"
click at [112, 358] on input "Last name *" at bounding box center [215, 373] width 299 height 31
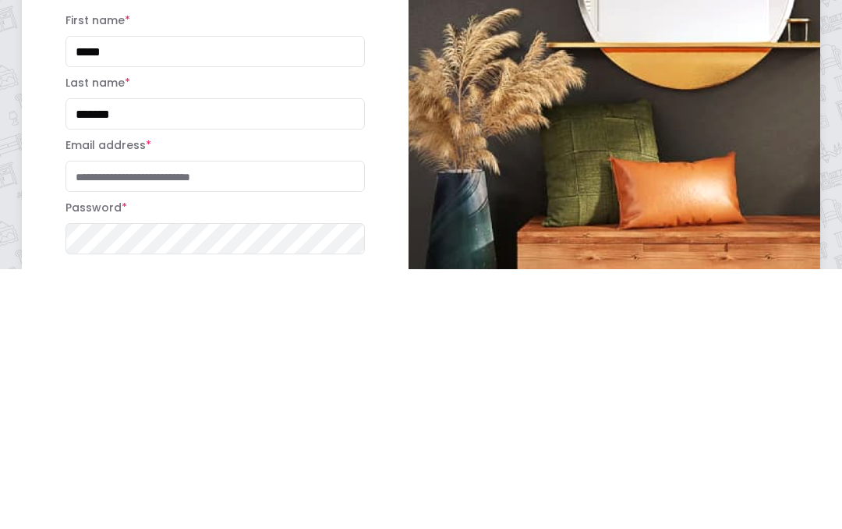
type input "*******"
click at [89, 420] on input "Email address *" at bounding box center [215, 435] width 299 height 31
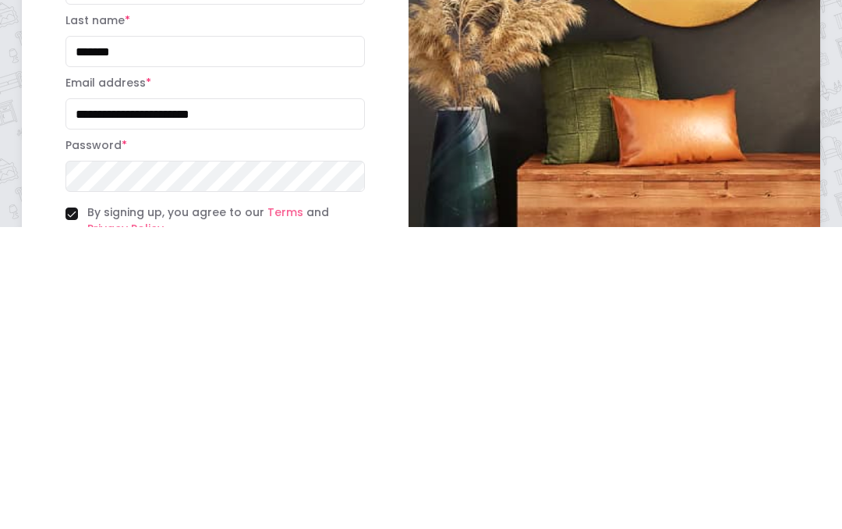
scroll to position [142, 0]
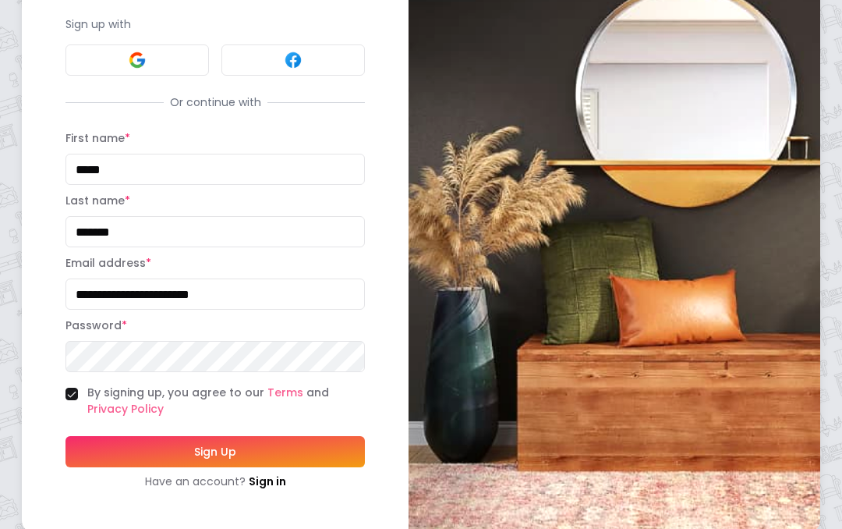
type input "**********"
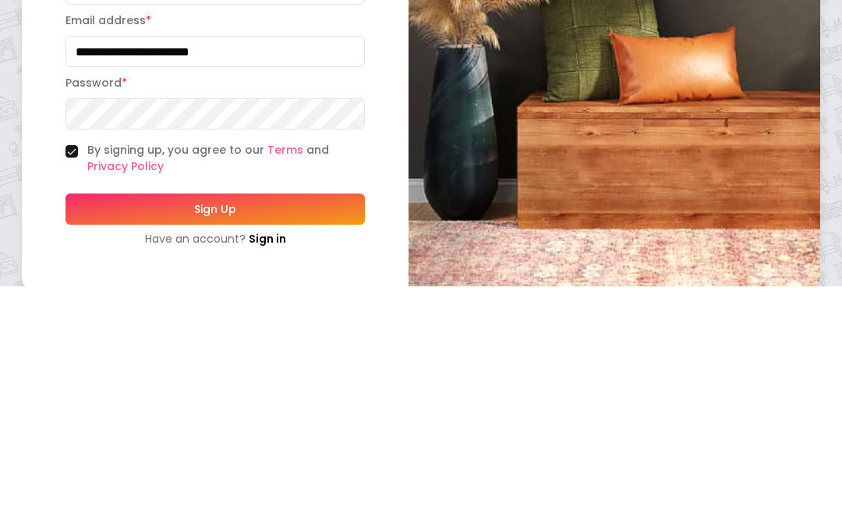
click at [225, 436] on button "Sign Up" at bounding box center [215, 451] width 299 height 31
